Goal: Task Accomplishment & Management: Use online tool/utility

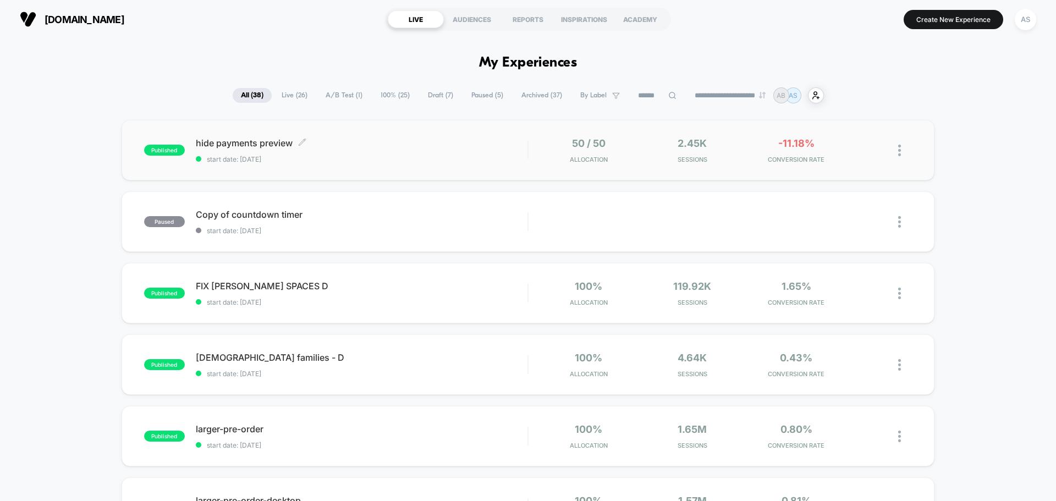
click at [247, 142] on span "hide payments preview Click to edit experience details" at bounding box center [362, 142] width 332 height 11
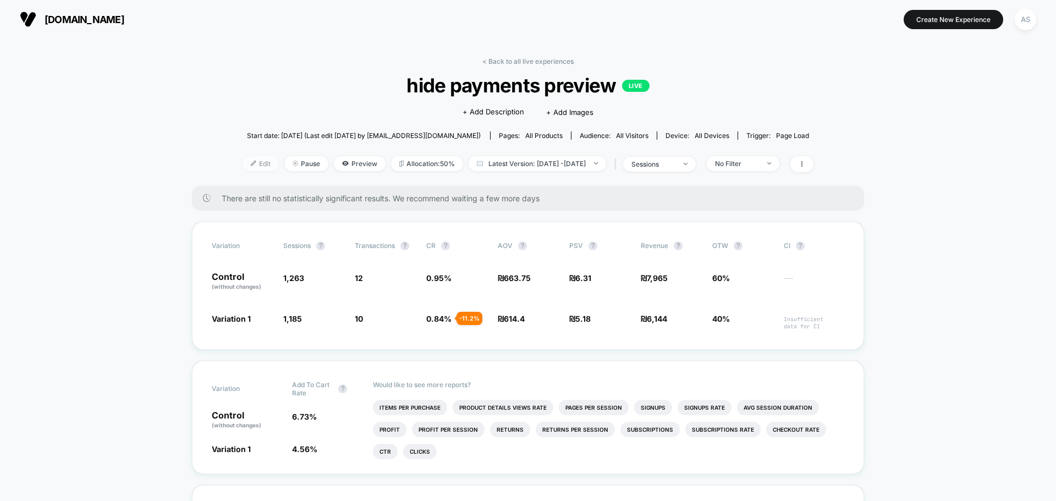
click at [242, 162] on span "Edit" at bounding box center [260, 163] width 36 height 15
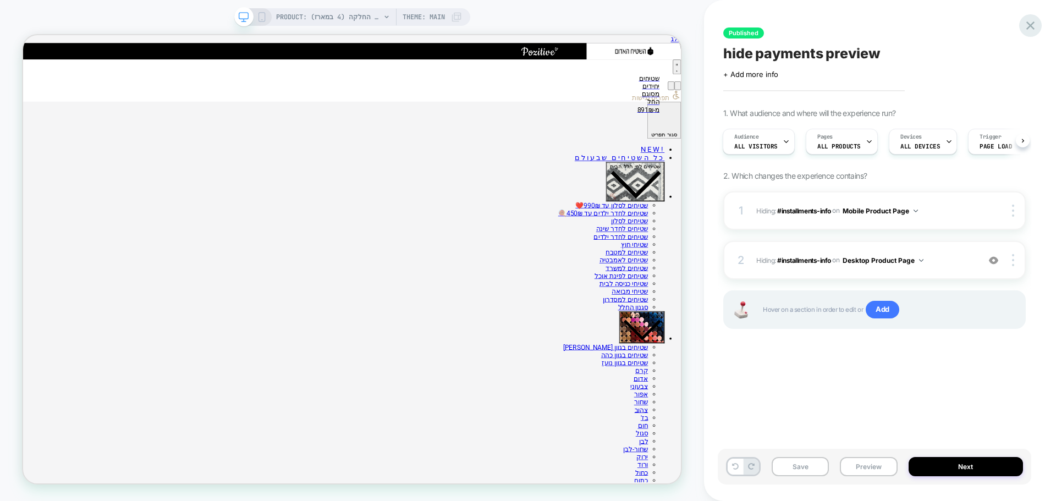
click at [1026, 25] on icon at bounding box center [1030, 25] width 15 height 15
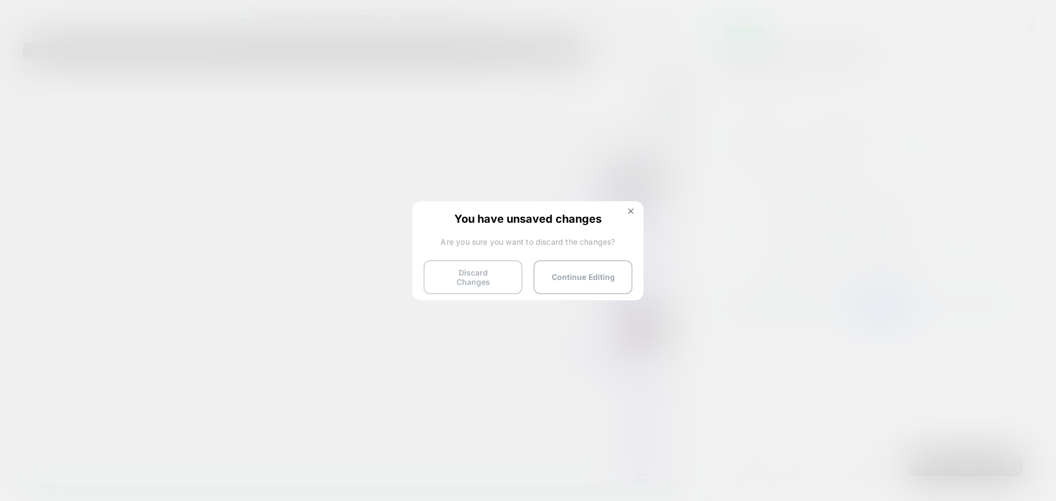
click at [471, 281] on button "Discard Changes" at bounding box center [472, 277] width 99 height 34
